Goal: Information Seeking & Learning: Understand process/instructions

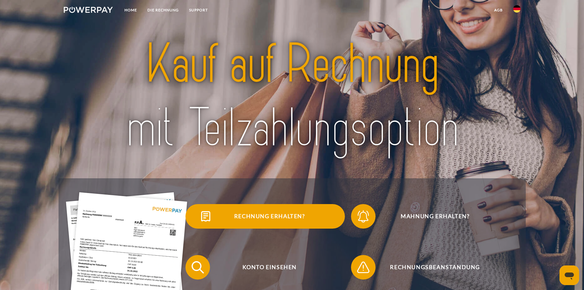
drag, startPoint x: 186, startPoint y: 238, endPoint x: 180, endPoint y: 232, distance: 8.5
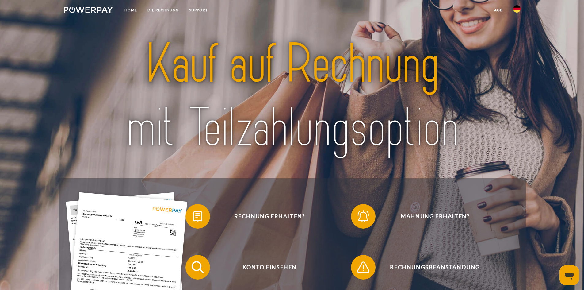
drag, startPoint x: 180, startPoint y: 232, endPoint x: 86, endPoint y: 133, distance: 136.3
click at [86, 133] on div at bounding box center [292, 96] width 467 height 164
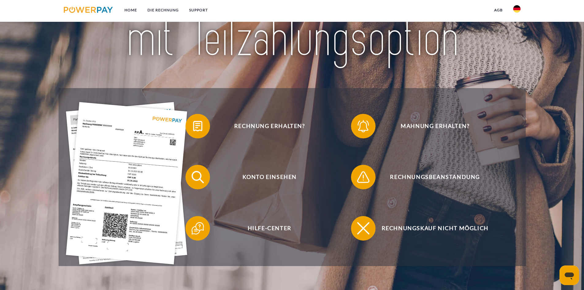
scroll to position [92, 0]
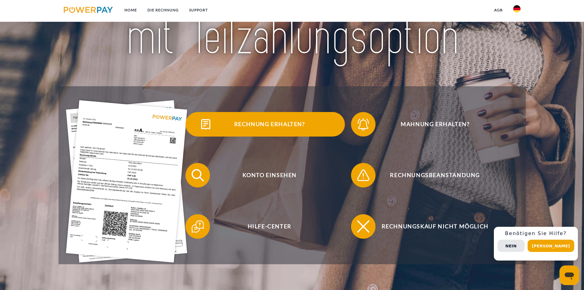
click at [275, 127] on span "Rechnung erhalten?" at bounding box center [269, 124] width 150 height 25
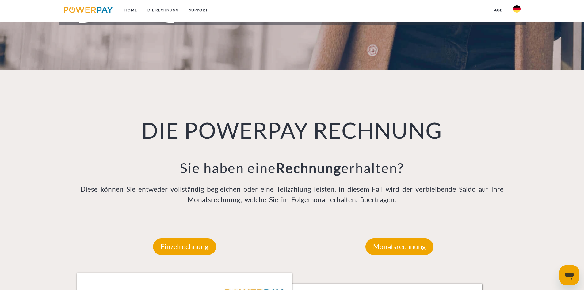
scroll to position [245, 0]
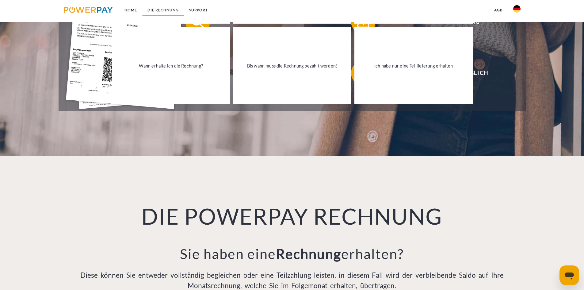
click at [165, 10] on link "DIE RECHNUNG" at bounding box center [163, 10] width 42 height 11
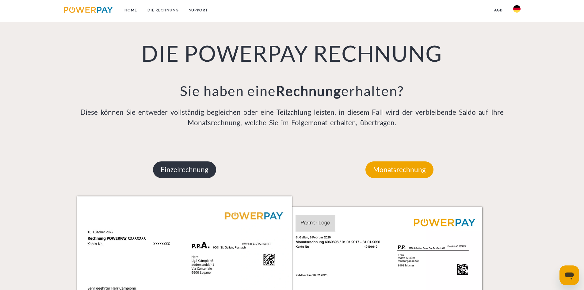
scroll to position [402, 0]
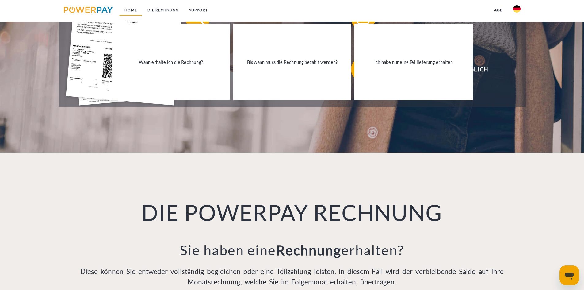
click at [133, 10] on link "Home" at bounding box center [130, 10] width 23 height 11
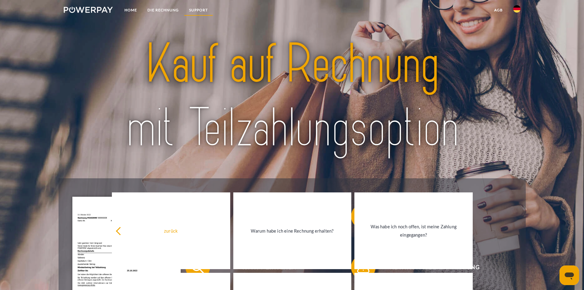
click at [196, 10] on link "SUPPORT" at bounding box center [198, 10] width 29 height 11
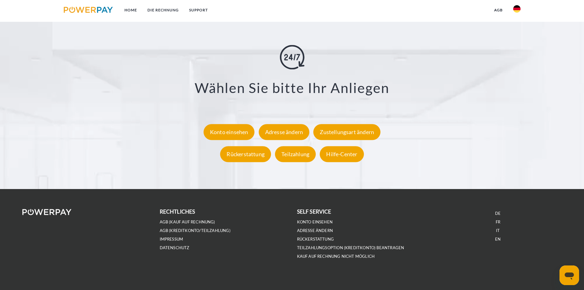
scroll to position [1128, 0]
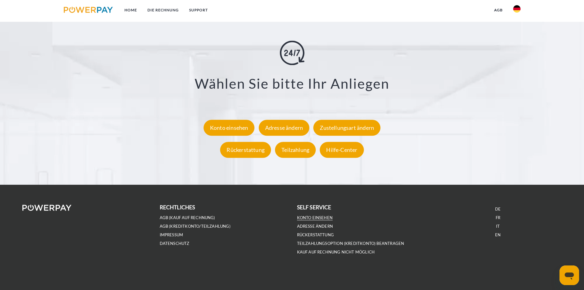
click at [320, 215] on link "Konto einsehen" at bounding box center [315, 217] width 36 height 5
click at [342, 150] on div "Hilfe-Center" at bounding box center [342, 150] width 44 height 16
